Goal: Task Accomplishment & Management: Use online tool/utility

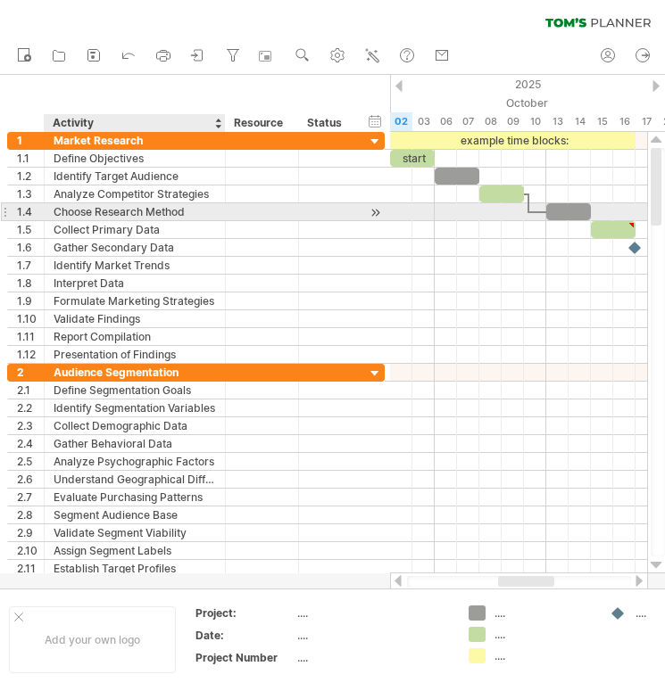
click at [118, 214] on div "Choose Research Method" at bounding box center [135, 211] width 162 height 17
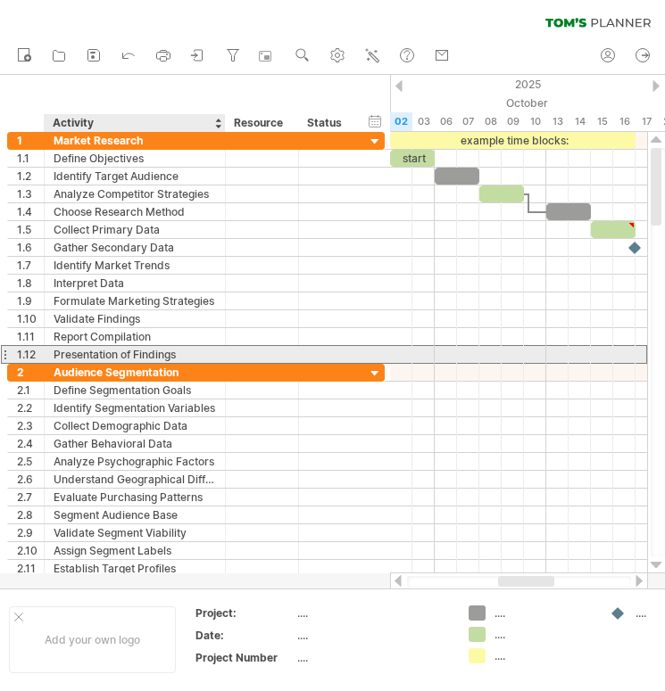
click at [113, 353] on div "Presentation of Findings" at bounding box center [135, 354] width 162 height 17
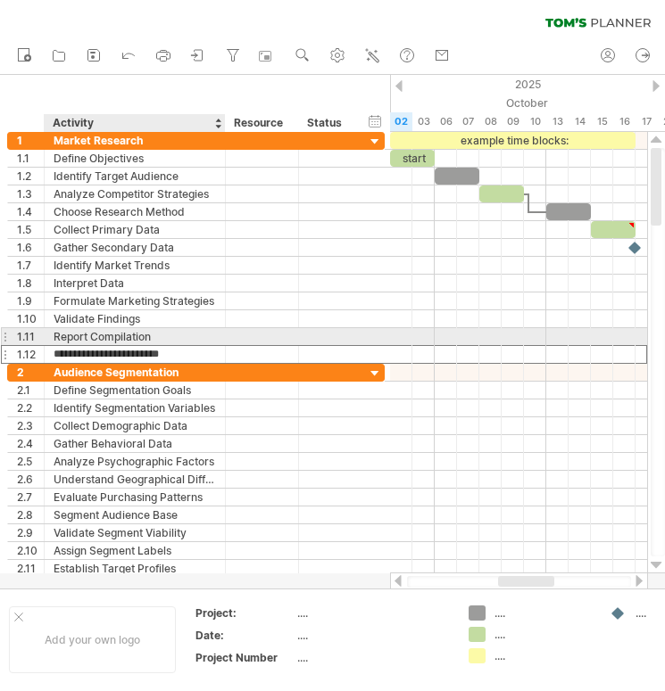
click at [113, 341] on div "Report Compilation" at bounding box center [135, 336] width 162 height 17
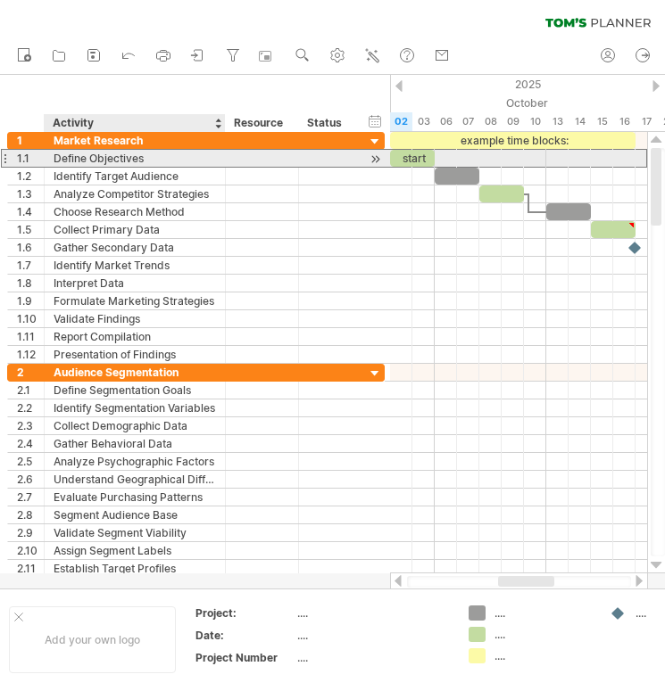
click at [62, 161] on div "Define Objectives" at bounding box center [135, 158] width 162 height 17
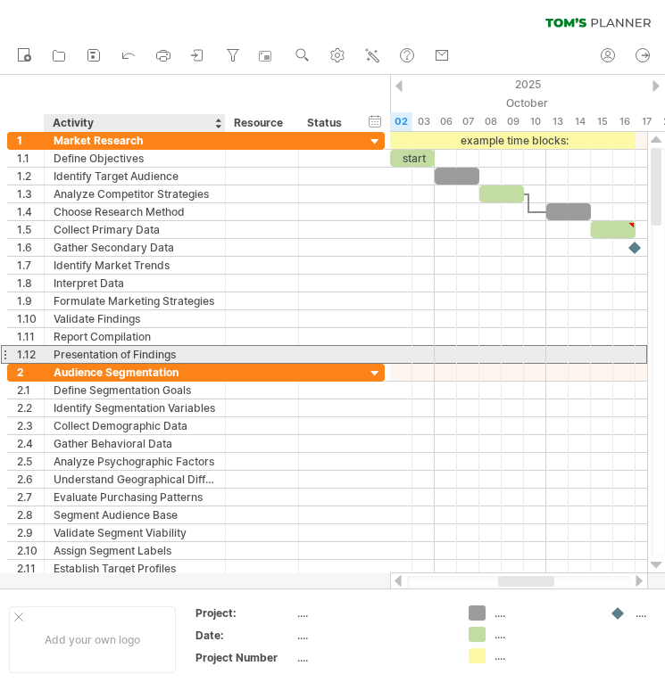
click at [165, 355] on div "Presentation of Findings" at bounding box center [135, 354] width 162 height 17
click at [184, 355] on input "**********" at bounding box center [135, 354] width 162 height 17
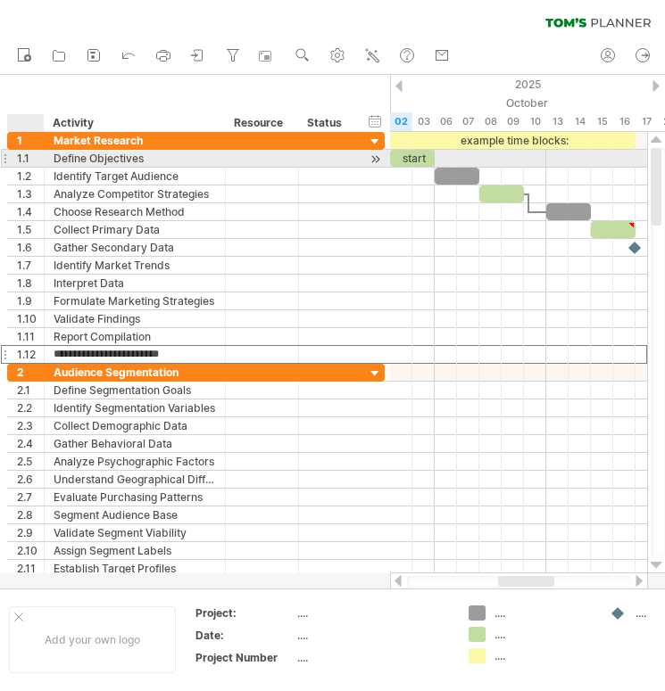
drag, startPoint x: 184, startPoint y: 355, endPoint x: 50, endPoint y: 158, distance: 238.3
click at [50, 158] on div "**********" at bounding box center [195, 248] width 377 height 232
click at [50, 158] on div "**********" at bounding box center [135, 158] width 181 height 17
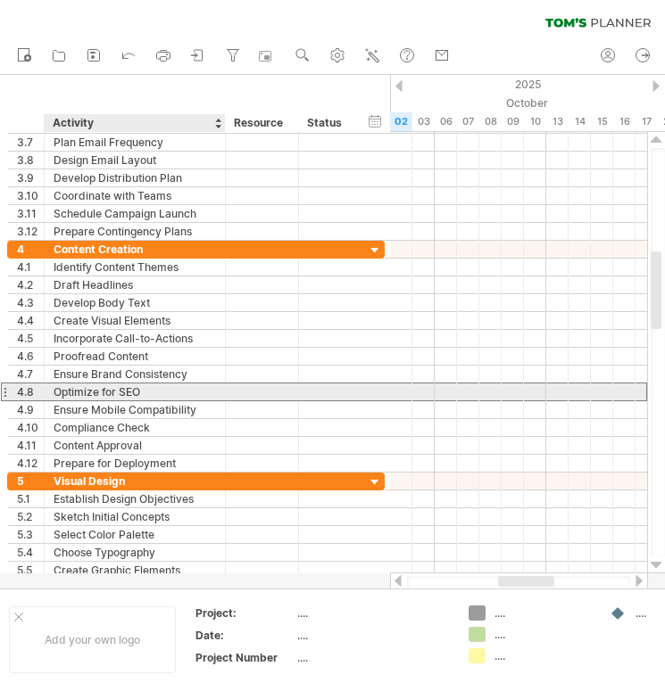
click at [128, 393] on div "Optimize for SEO" at bounding box center [135, 392] width 162 height 17
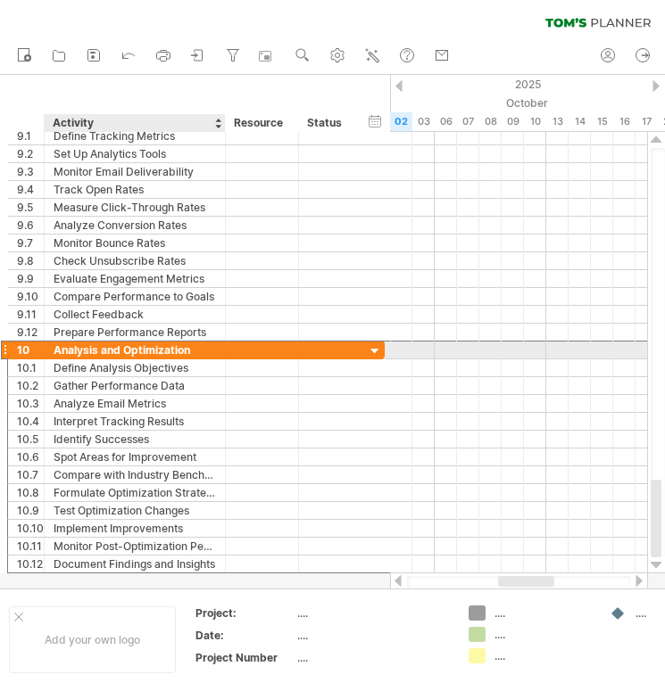
click at [145, 349] on div "Analysis and Optimization" at bounding box center [135, 350] width 162 height 17
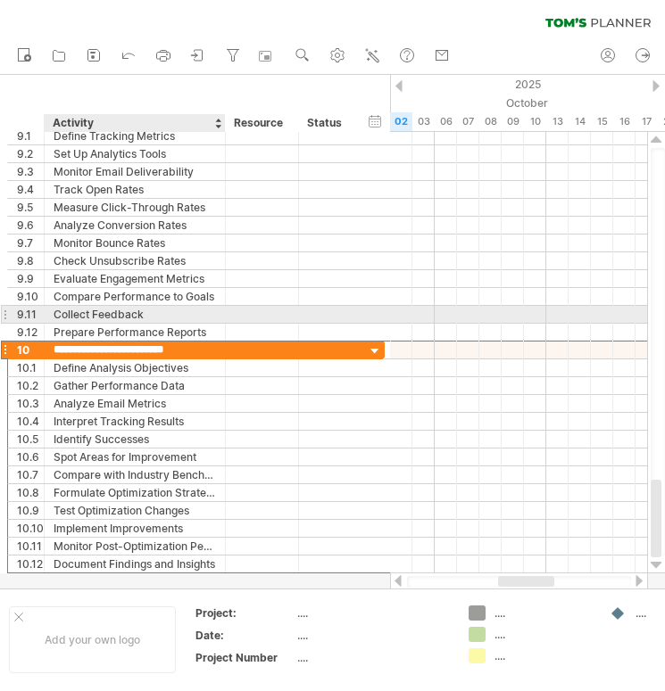
click at [197, 313] on div "Collect Feedback" at bounding box center [135, 314] width 162 height 17
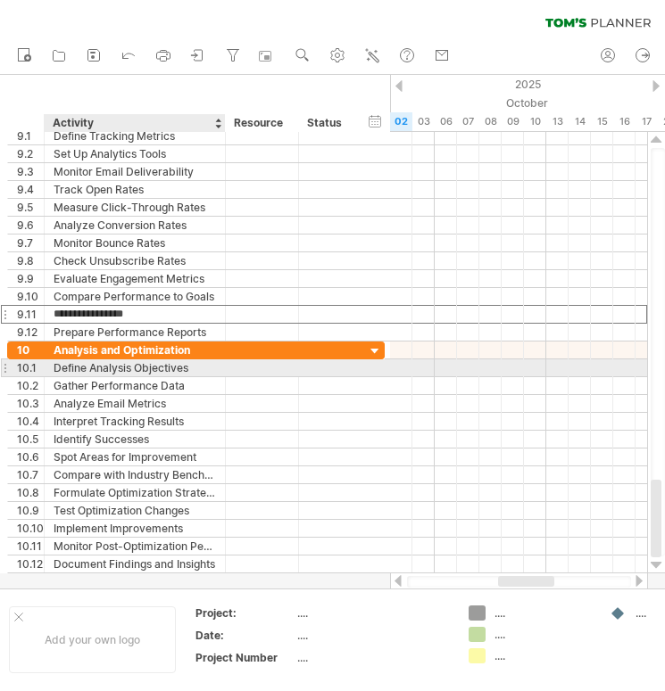
click at [193, 362] on div "Define Analysis Objectives" at bounding box center [135, 368] width 162 height 17
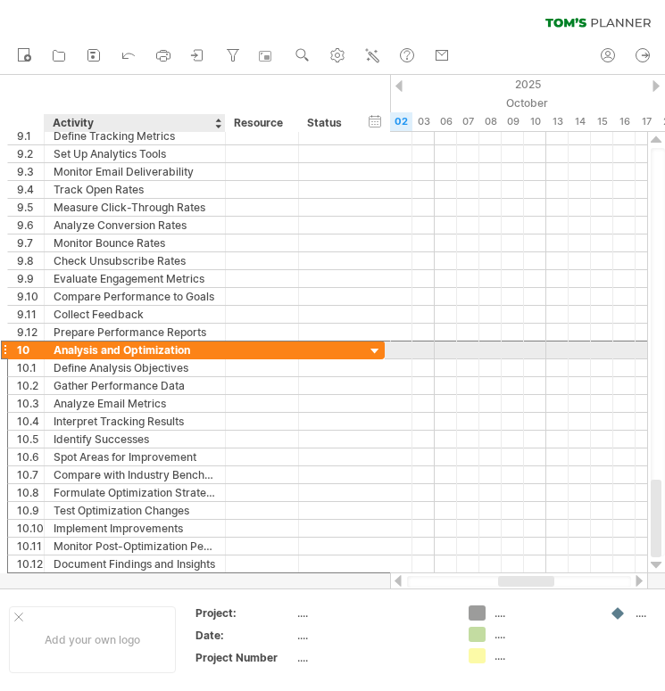
click at [195, 353] on div "Analysis and Optimization" at bounding box center [135, 350] width 162 height 17
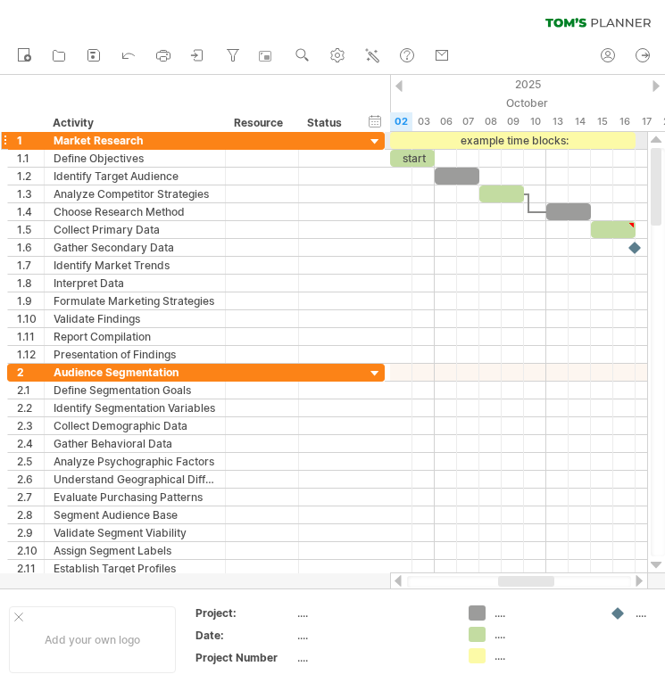
click at [373, 139] on div at bounding box center [375, 142] width 17 height 17
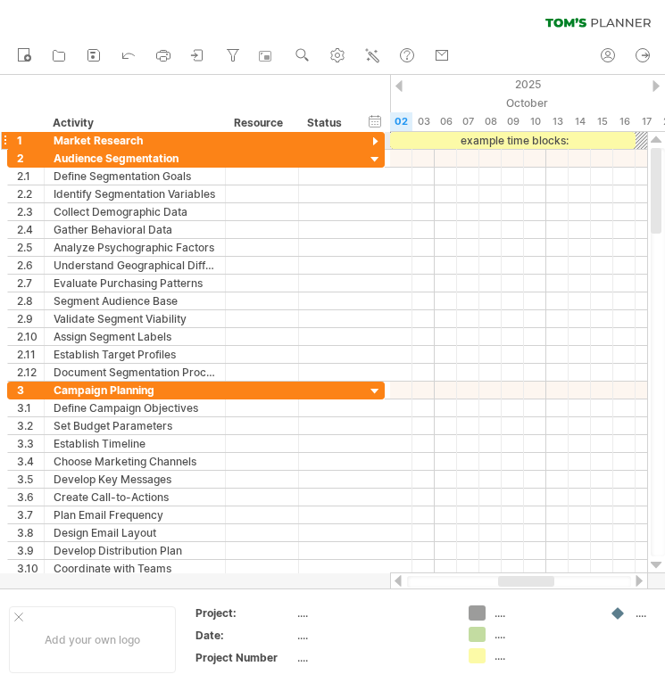
click at [373, 139] on div at bounding box center [375, 142] width 17 height 17
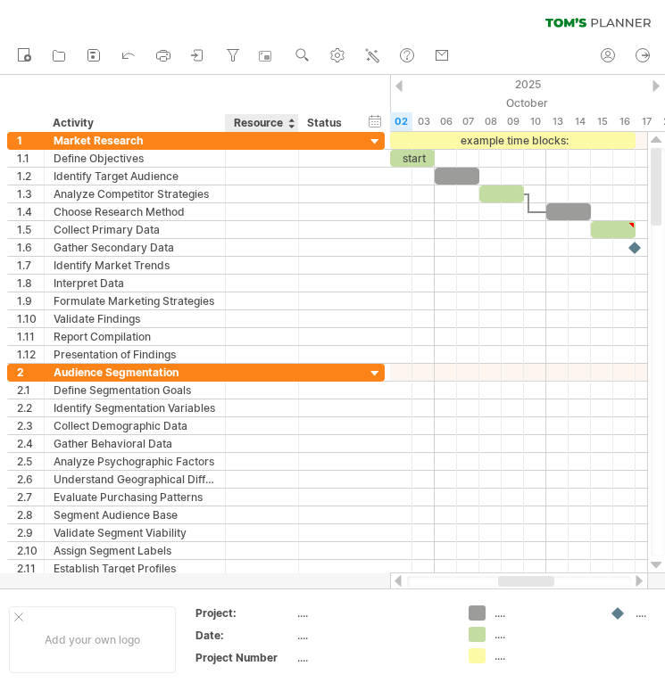
click at [260, 120] on div "Resource" at bounding box center [261, 123] width 54 height 18
click at [292, 121] on div at bounding box center [290, 123] width 7 height 18
click at [271, 91] on div "hide start/end/duration show start/end/duration ******** Activity ******** Reso…" at bounding box center [195, 103] width 390 height 57
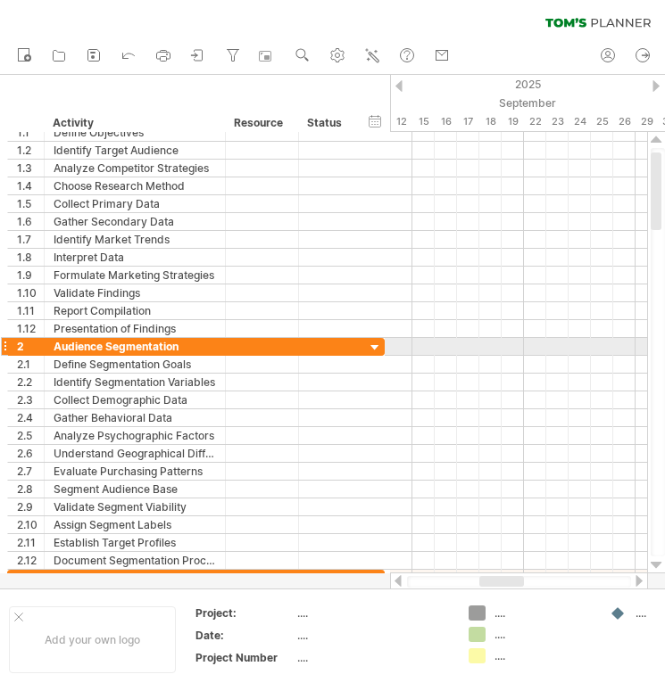
click at [376, 348] on div at bounding box center [375, 348] width 17 height 17
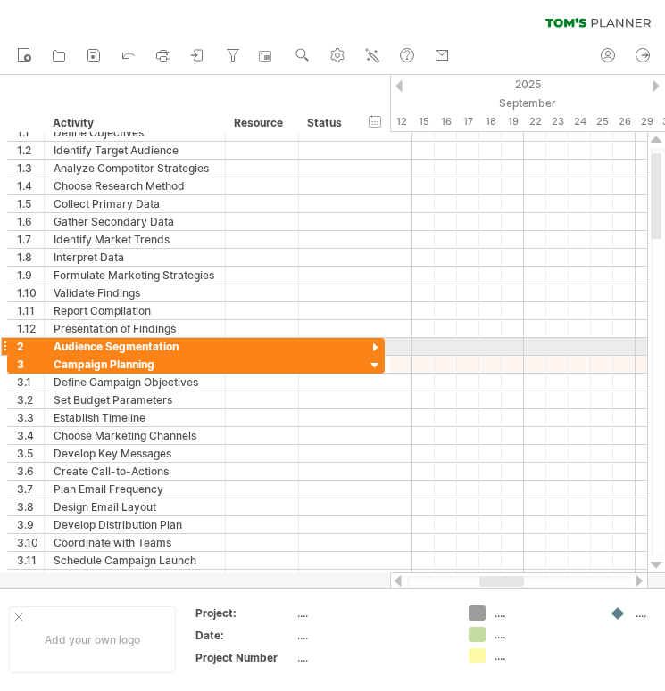
click at [376, 348] on div at bounding box center [375, 348] width 17 height 17
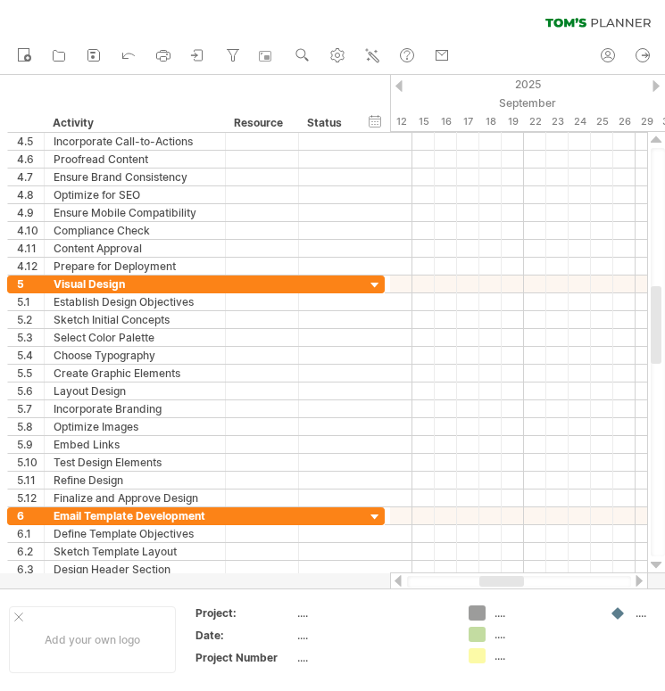
click at [89, 29] on div "clear filter reapply filter" at bounding box center [332, 18] width 665 height 37
